Goal: Task Accomplishment & Management: Complete application form

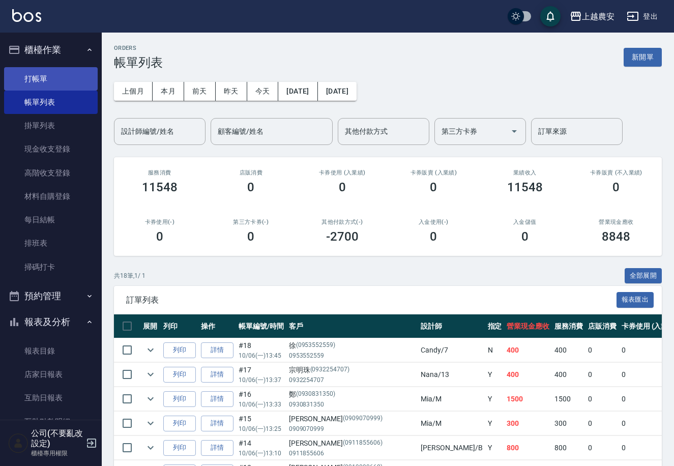
click at [41, 82] on link "打帳單" at bounding box center [51, 78] width 94 height 23
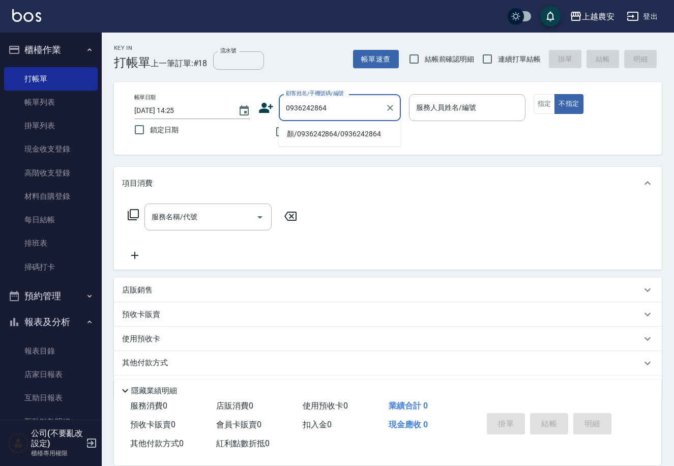
drag, startPoint x: 334, startPoint y: 129, endPoint x: 435, endPoint y: 122, distance: 101.9
click at [344, 129] on li "顏/0936242864/0936242864" at bounding box center [340, 134] width 122 height 17
type input "顏/0936242864/0936242864"
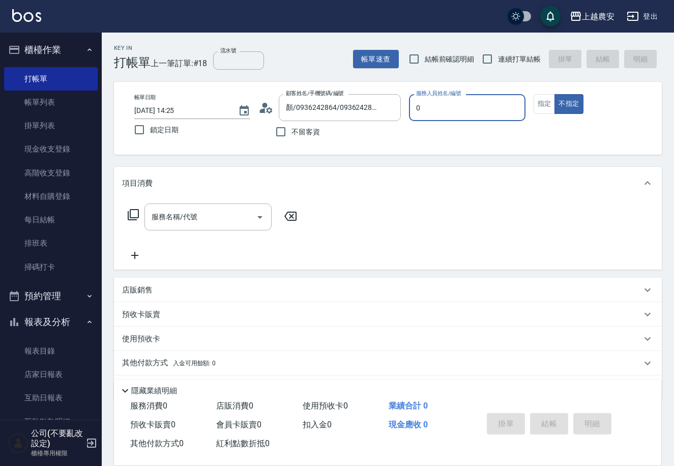
type input "0"
type button "false"
type input "Q比-0"
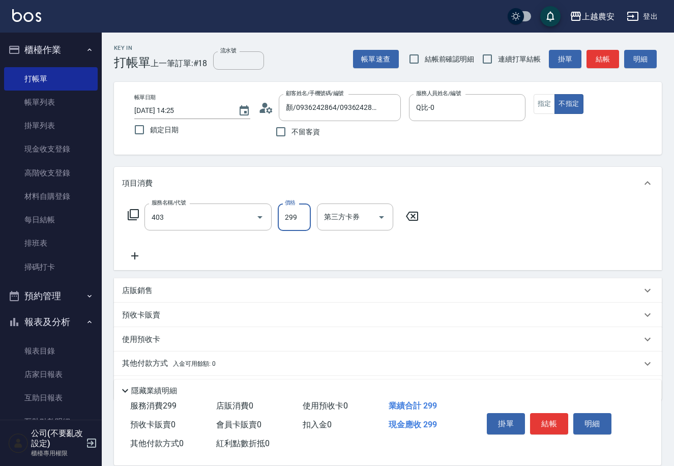
type input "剪髮(403)"
click at [542, 417] on button "結帳" at bounding box center [549, 423] width 38 height 21
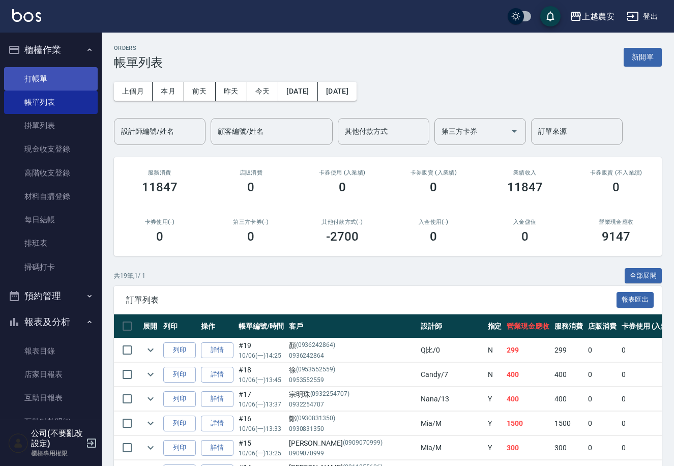
click at [44, 82] on link "打帳單" at bounding box center [51, 78] width 94 height 23
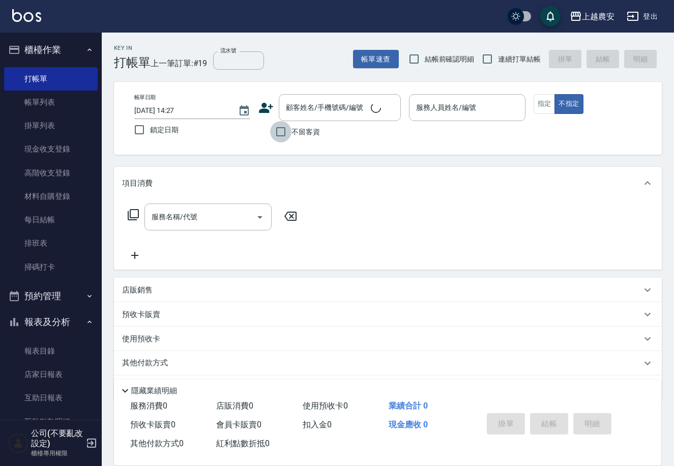
click at [286, 129] on input "不留客資" at bounding box center [280, 131] width 21 height 21
checkbox input "true"
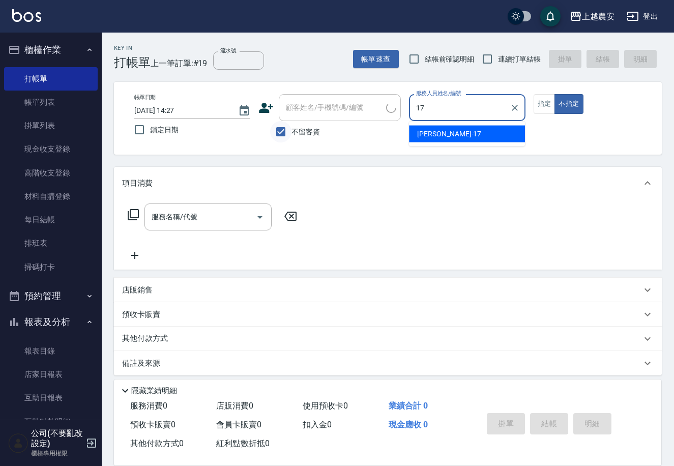
type input "[PERSON_NAME]-17"
type button "false"
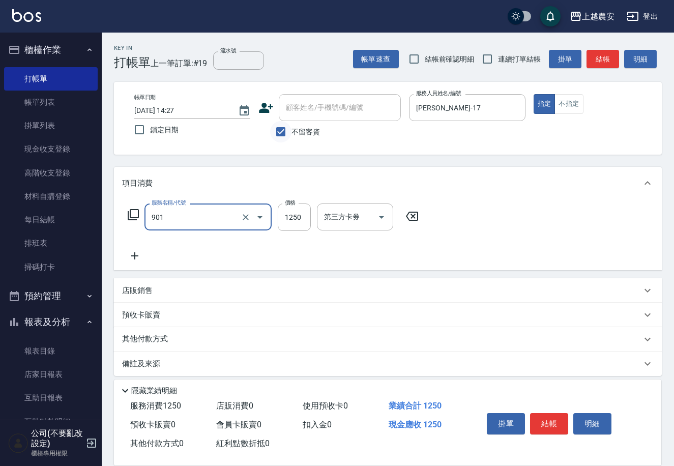
type input "修手指甲(901)"
type input "1000"
click at [162, 340] on p "其他付款方式" at bounding box center [147, 339] width 51 height 11
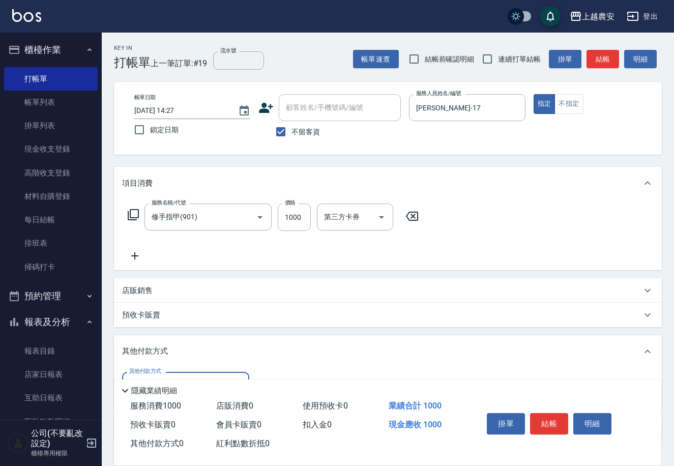
scroll to position [69, 0]
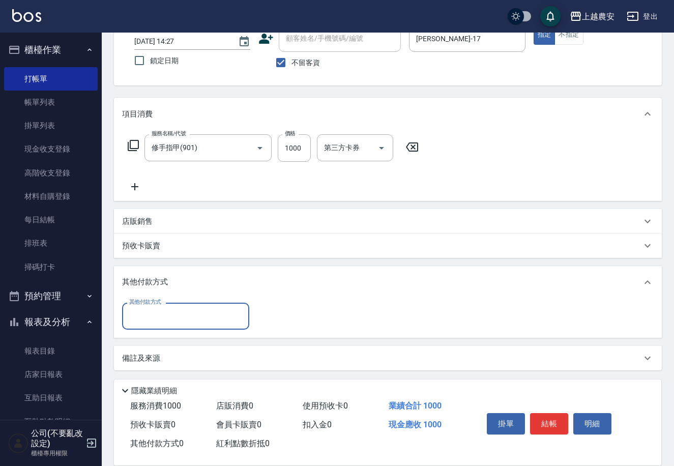
click at [146, 317] on input "其他付款方式" at bounding box center [186, 316] width 118 height 18
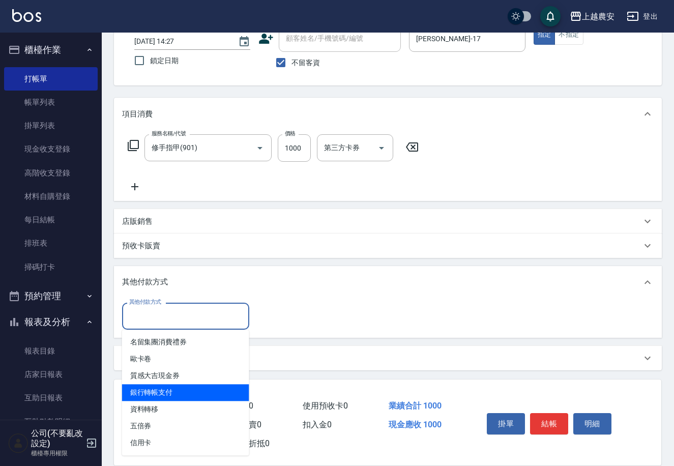
click at [167, 386] on span "銀行轉帳支付" at bounding box center [185, 392] width 127 height 17
type input "銀行轉帳支付"
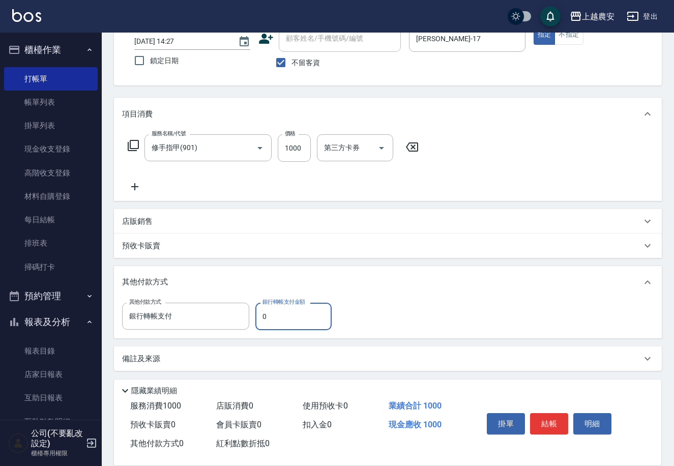
click at [255, 319] on input "0" at bounding box center [293, 316] width 76 height 27
type input "1000"
click at [540, 419] on button "結帳" at bounding box center [549, 423] width 38 height 21
